Goal: Transaction & Acquisition: Purchase product/service

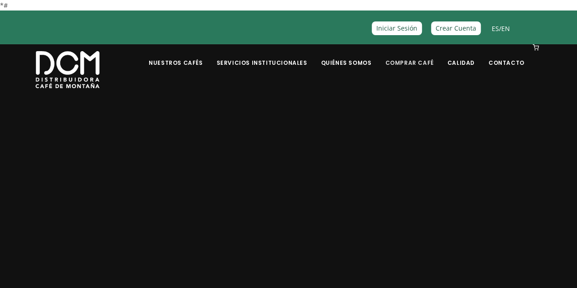
click at [417, 60] on link "Comprar Café" at bounding box center [408, 55] width 59 height 21
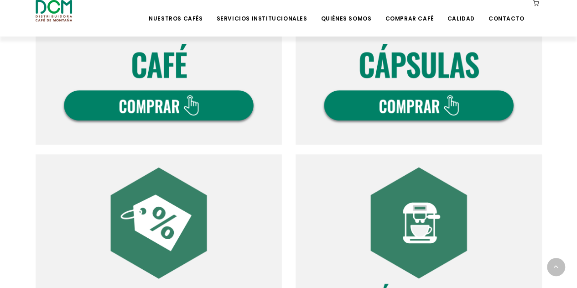
scroll to position [593, 0]
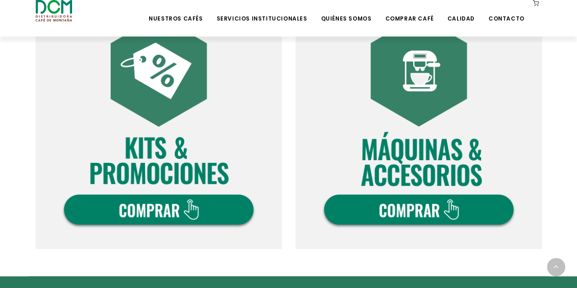
click at [203, 212] on img at bounding box center [159, 125] width 246 height 246
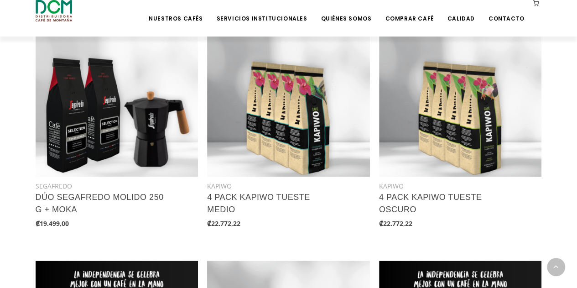
scroll to position [655, 0]
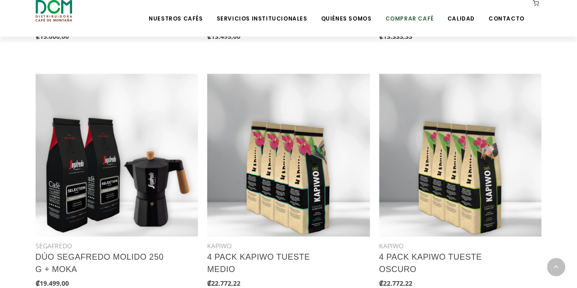
click at [414, 16] on link "Comprar Café" at bounding box center [408, 11] width 59 height 21
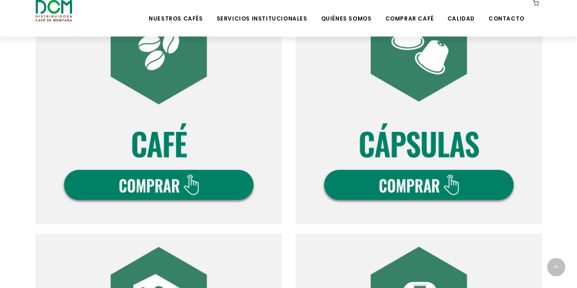
scroll to position [365, 0]
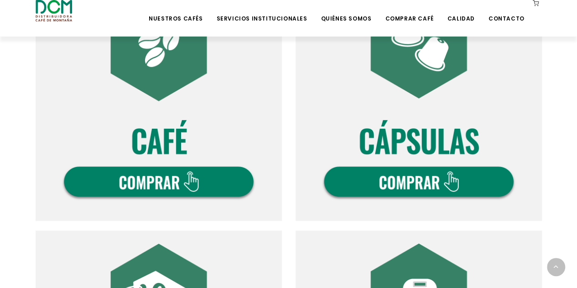
click at [176, 165] on img at bounding box center [159, 97] width 246 height 246
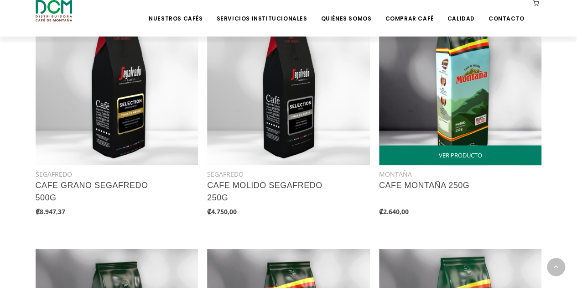
scroll to position [501, 0]
